Goal: Communication & Community: Answer question/provide support

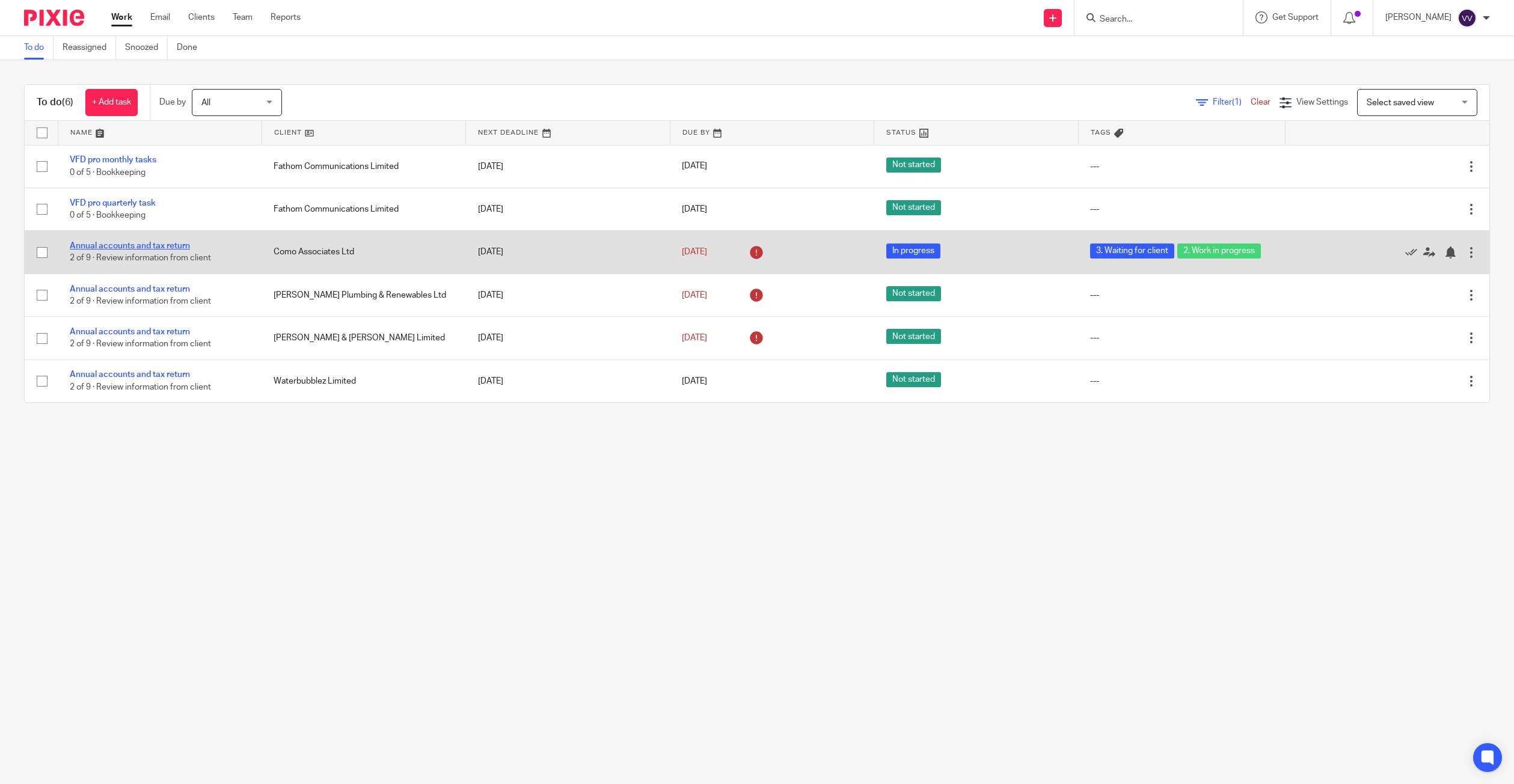
click at [129, 249] on link "Annual accounts and tax return" at bounding box center [130, 246] width 120 height 9
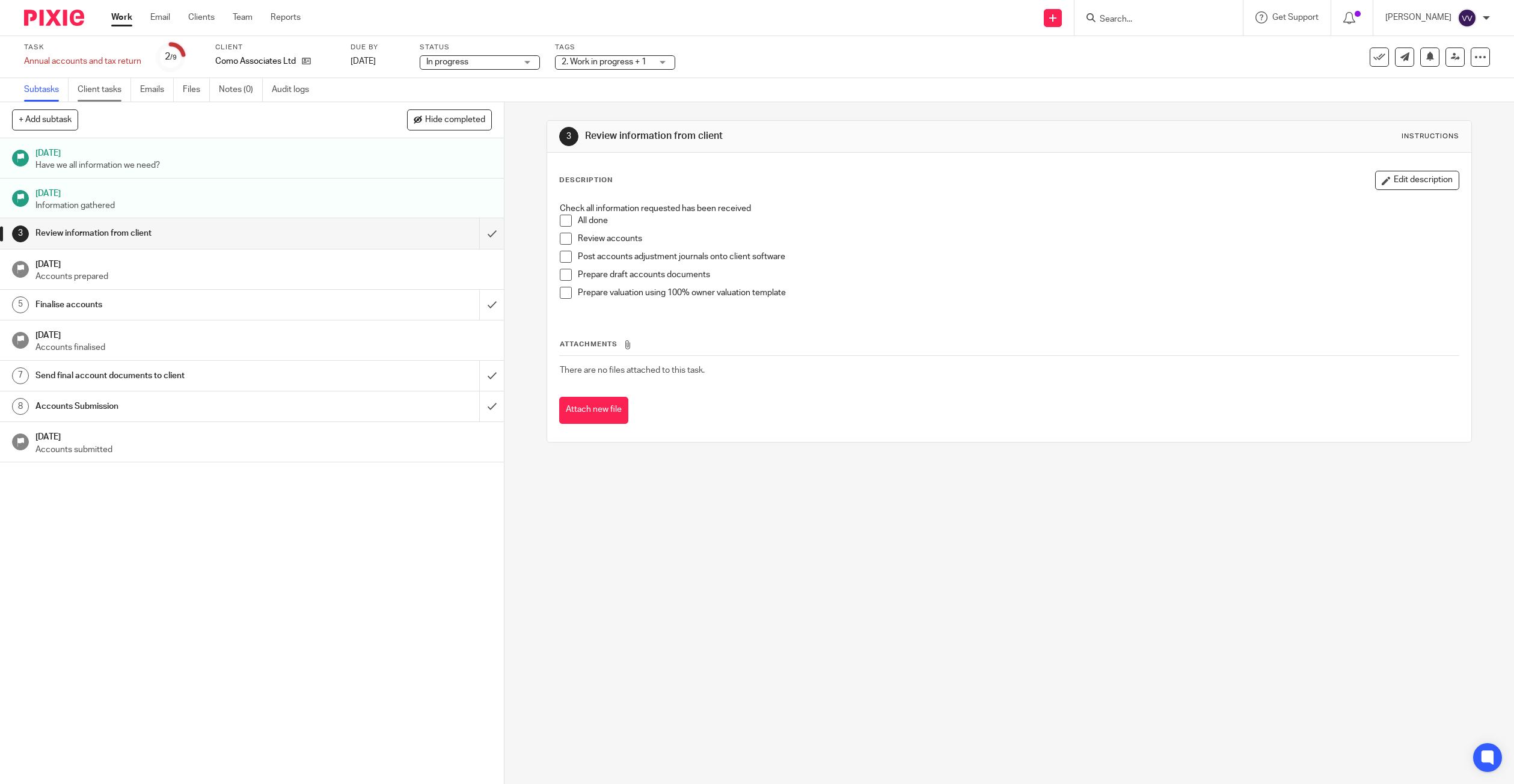
click at [92, 91] on link "Client tasks" at bounding box center [104, 90] width 53 height 24
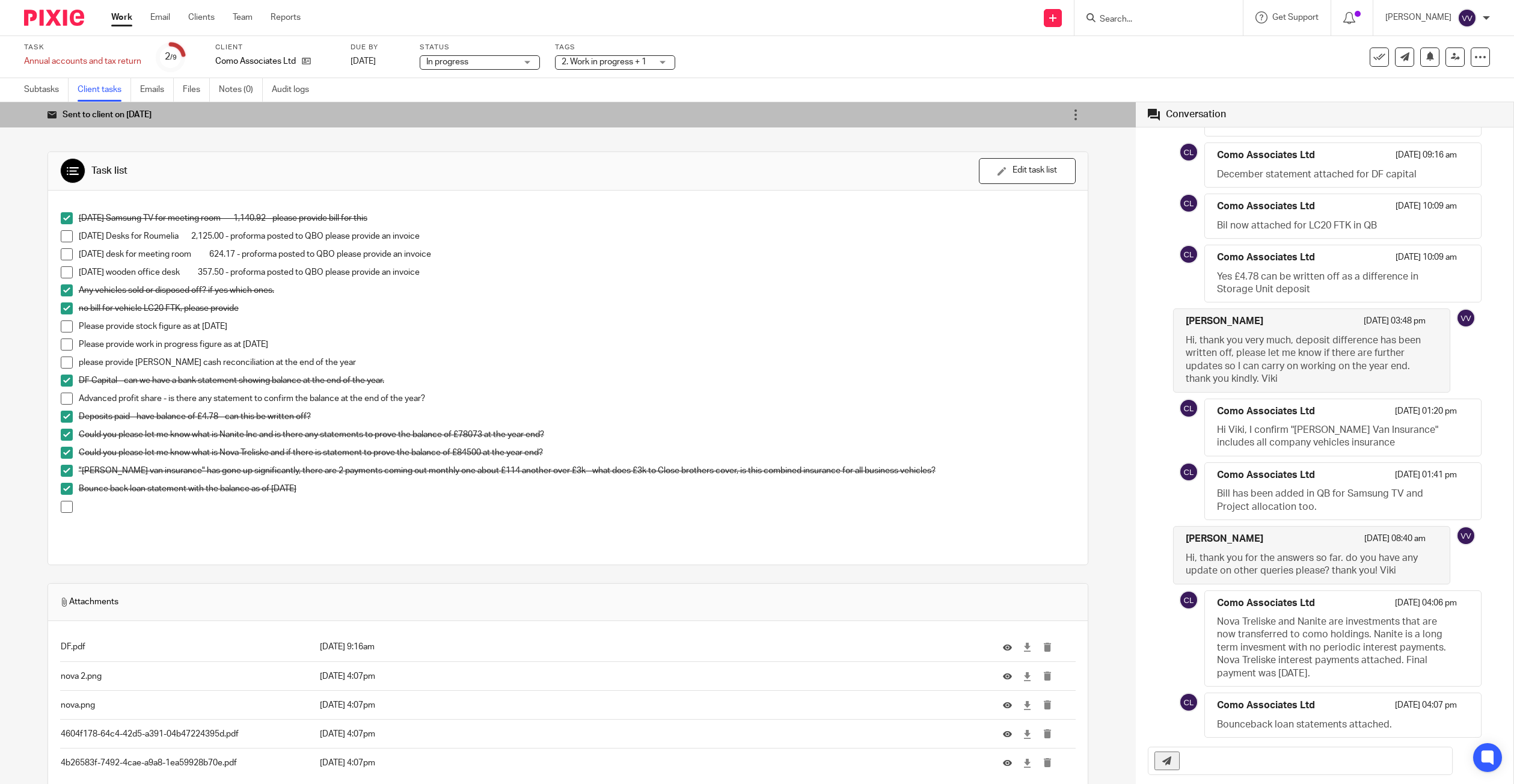
scroll to position [66, 0]
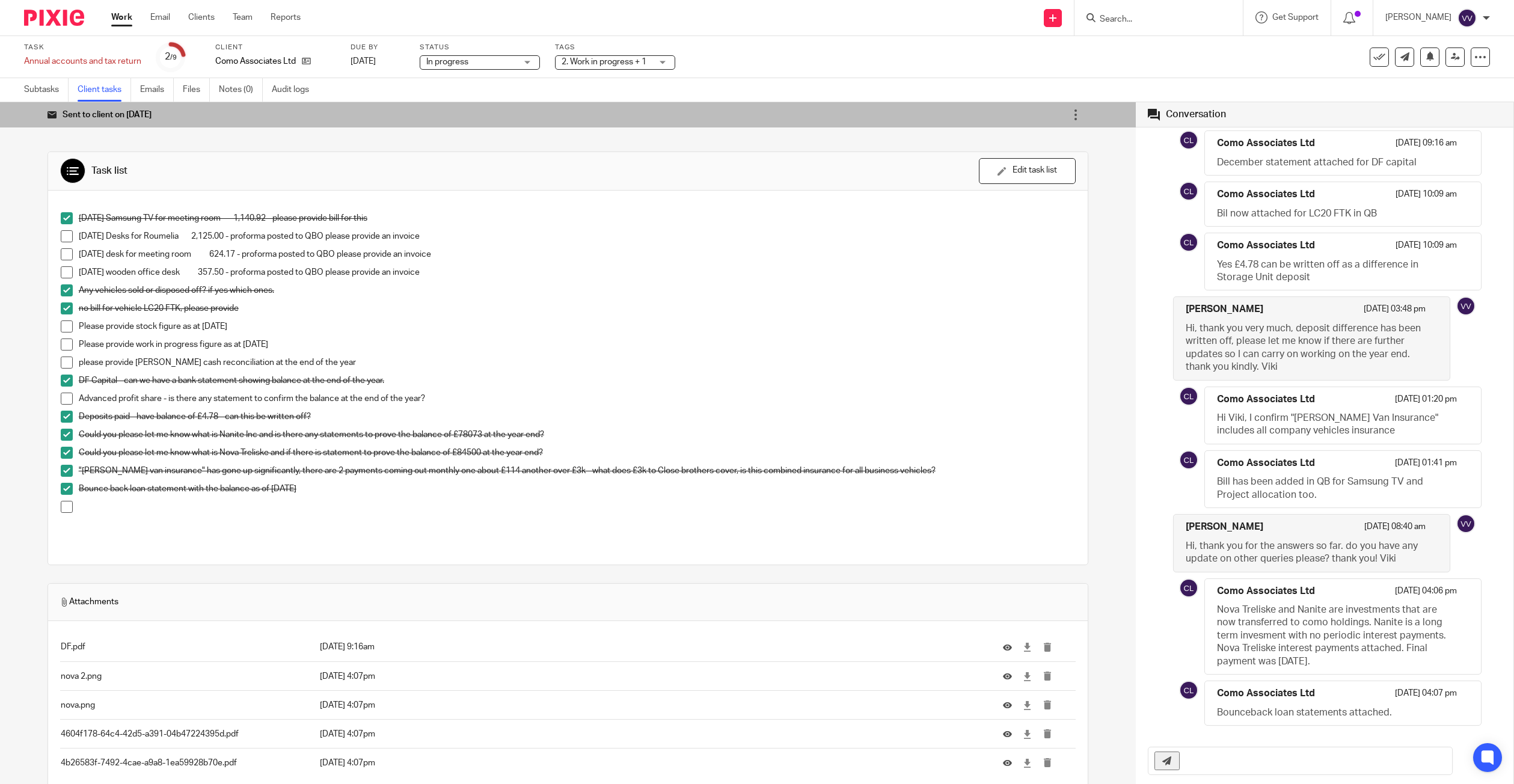
click at [1206, 752] on input "text" at bounding box center [1319, 760] width 266 height 27
type input "Good morning Jamie, hope you are well. any more updates on queries please?"
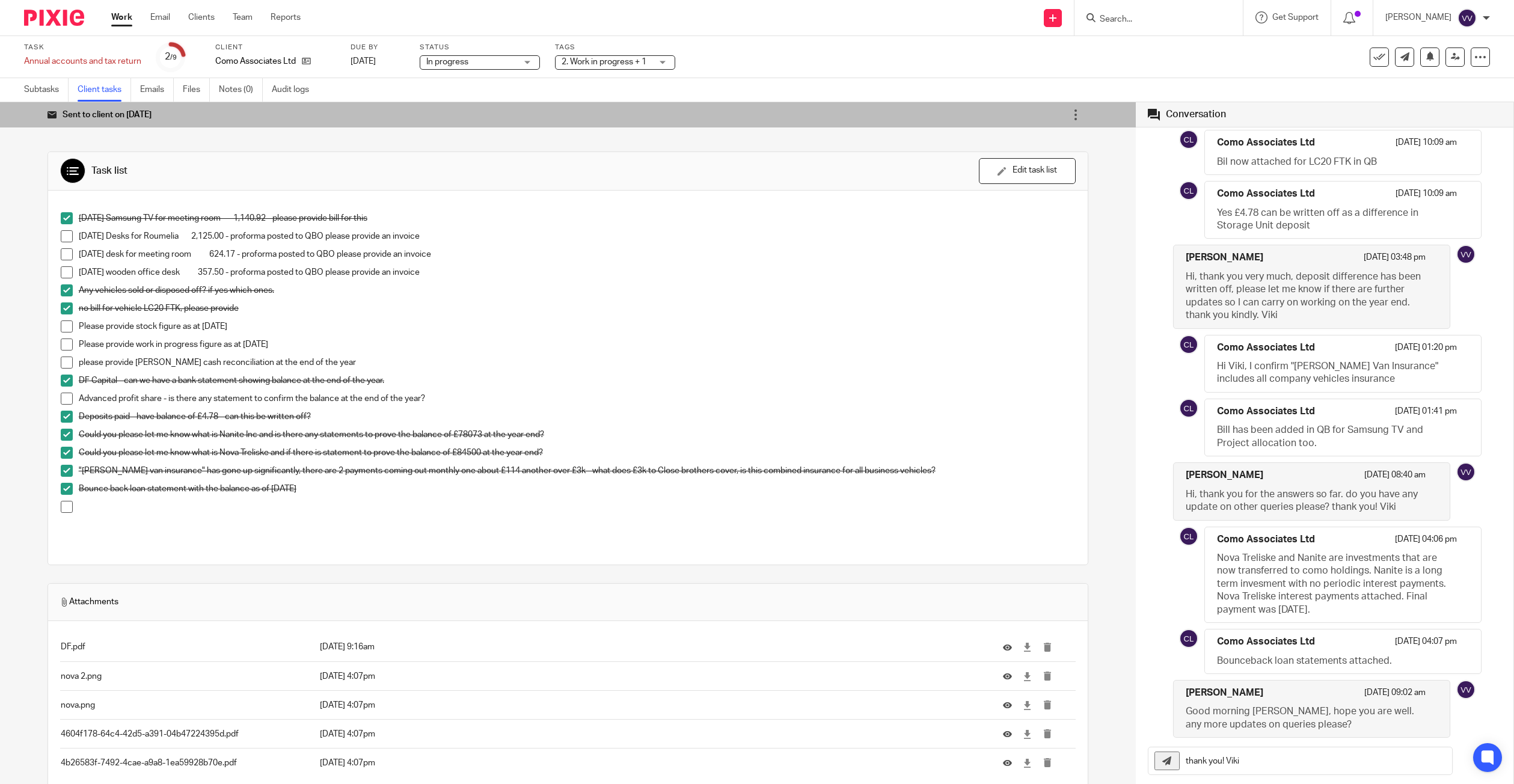
type input "thank you! Viki"
